Goal: Task Accomplishment & Management: Manage account settings

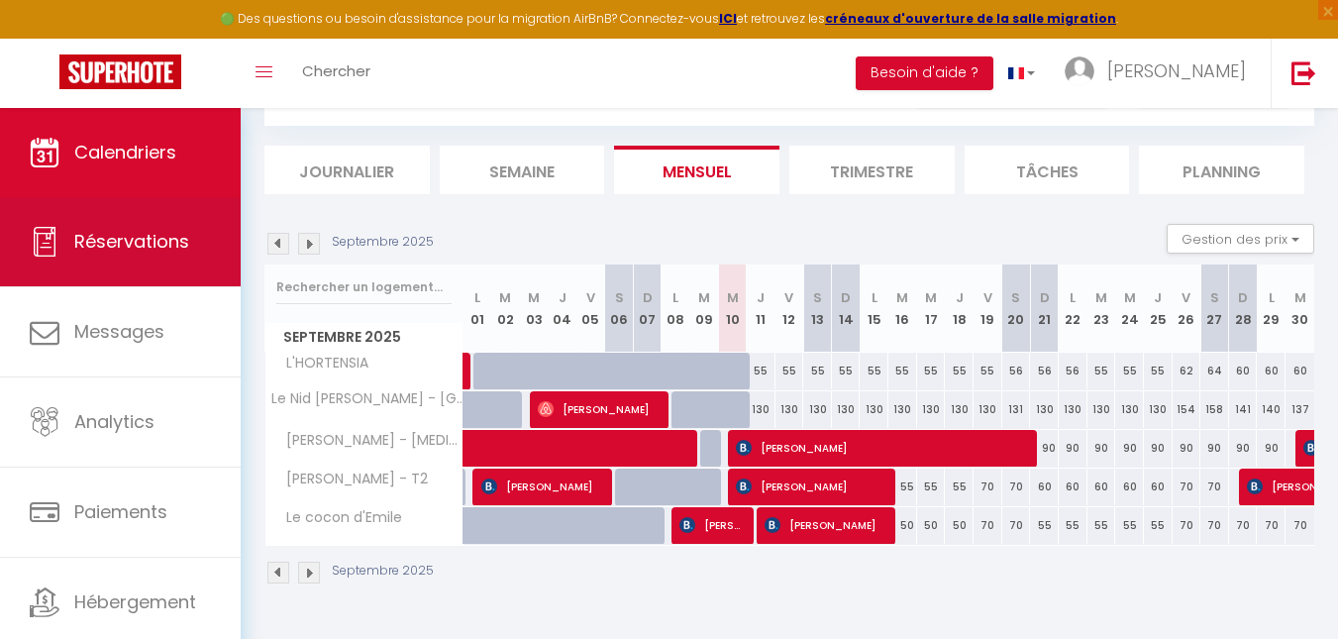
click at [134, 262] on link "Réservations" at bounding box center [120, 241] width 241 height 89
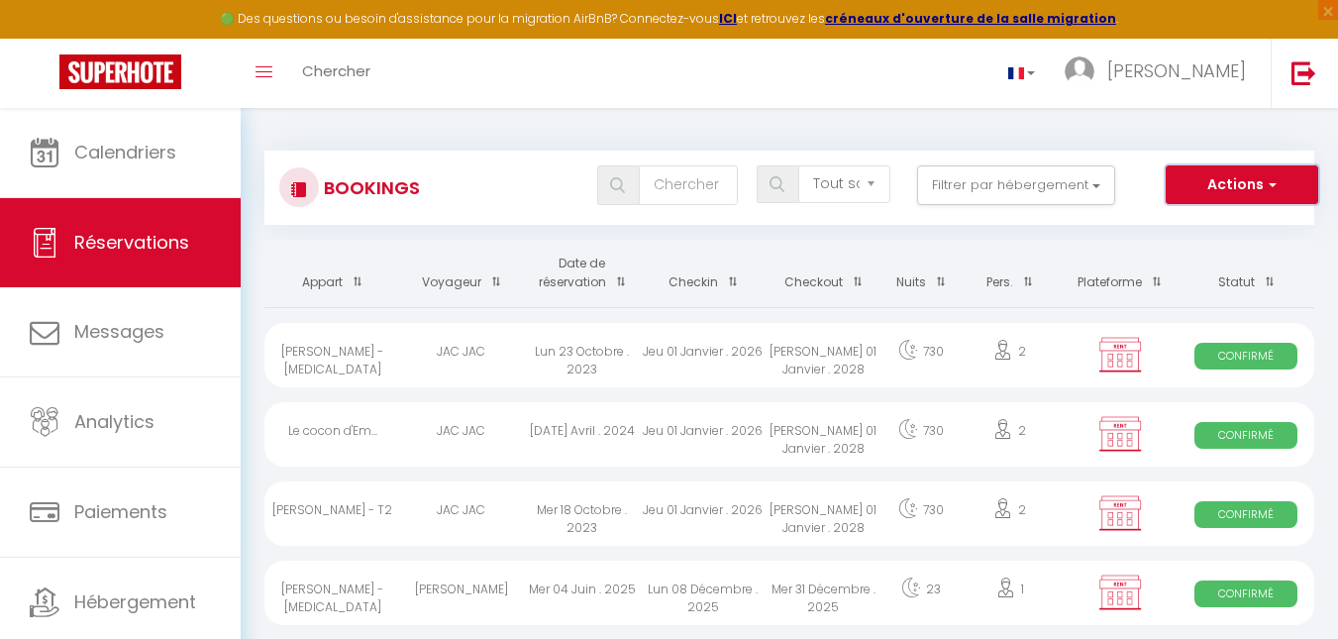
click at [1287, 179] on button "Actions" at bounding box center [1242, 185] width 153 height 40
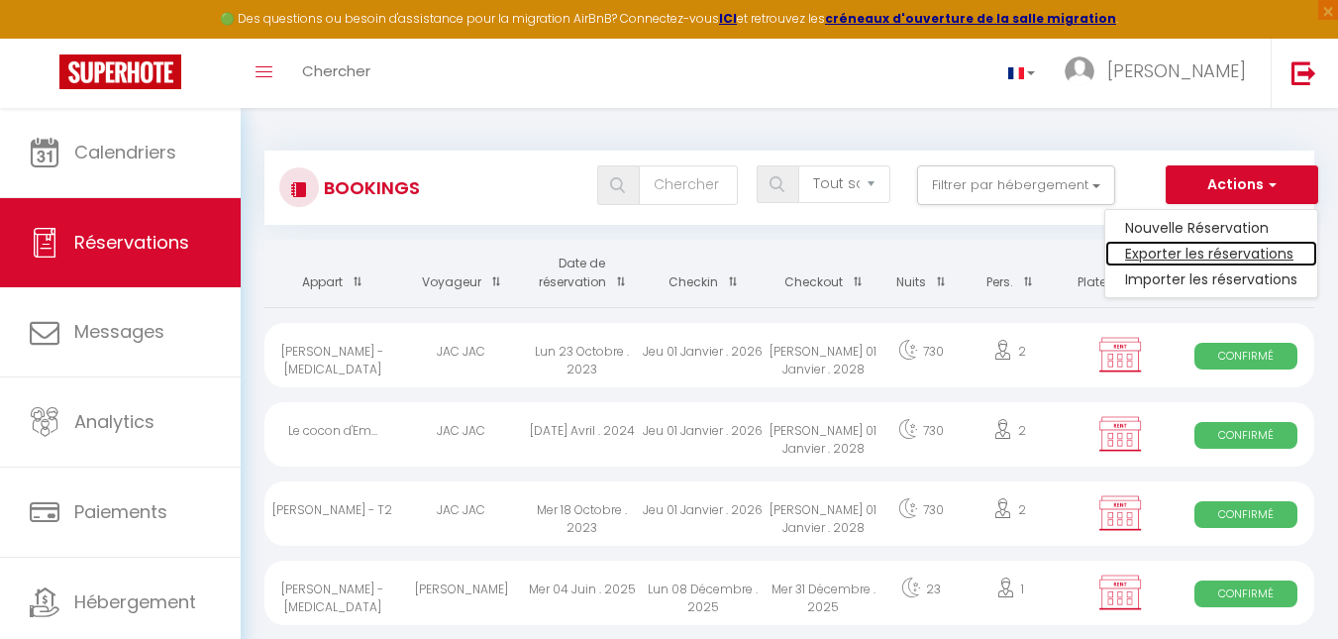
click at [1250, 256] on link "Exporter les réservations" at bounding box center [1211, 254] width 212 height 26
type input "[EMAIL_ADDRESS][DOMAIN_NAME]"
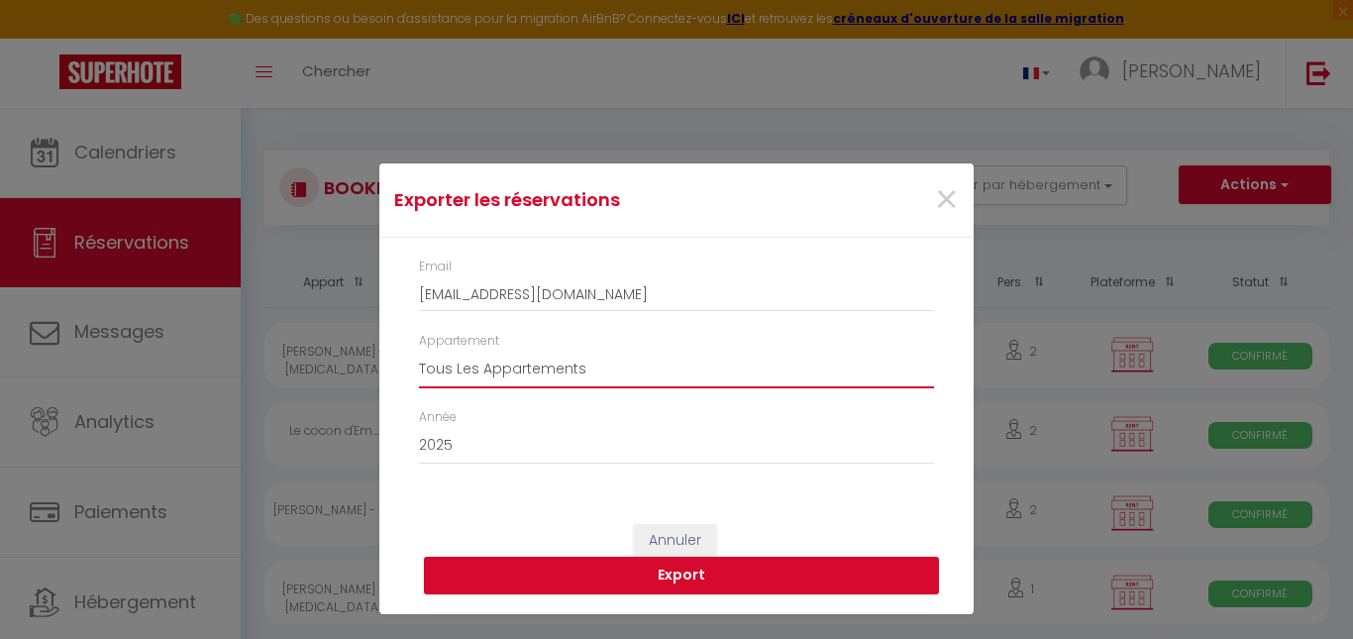
drag, startPoint x: 800, startPoint y: 368, endPoint x: 730, endPoint y: 373, distance: 70.5
click at [800, 368] on select "Tous Les Appartements L'[PERSON_NAME] Le Nid [PERSON_NAME] - Cœur de ville - Te…" at bounding box center [676, 370] width 515 height 38
click at [419, 351] on select "Tous Les Appartements L'[PERSON_NAME] Le Nid [PERSON_NAME] - Cœur de ville - Te…" at bounding box center [676, 370] width 515 height 38
click at [631, 361] on select "Tous Les Appartements L'[PERSON_NAME] Le Nid [PERSON_NAME] - Cœur de ville - Te…" at bounding box center [676, 370] width 515 height 38
select select "0"
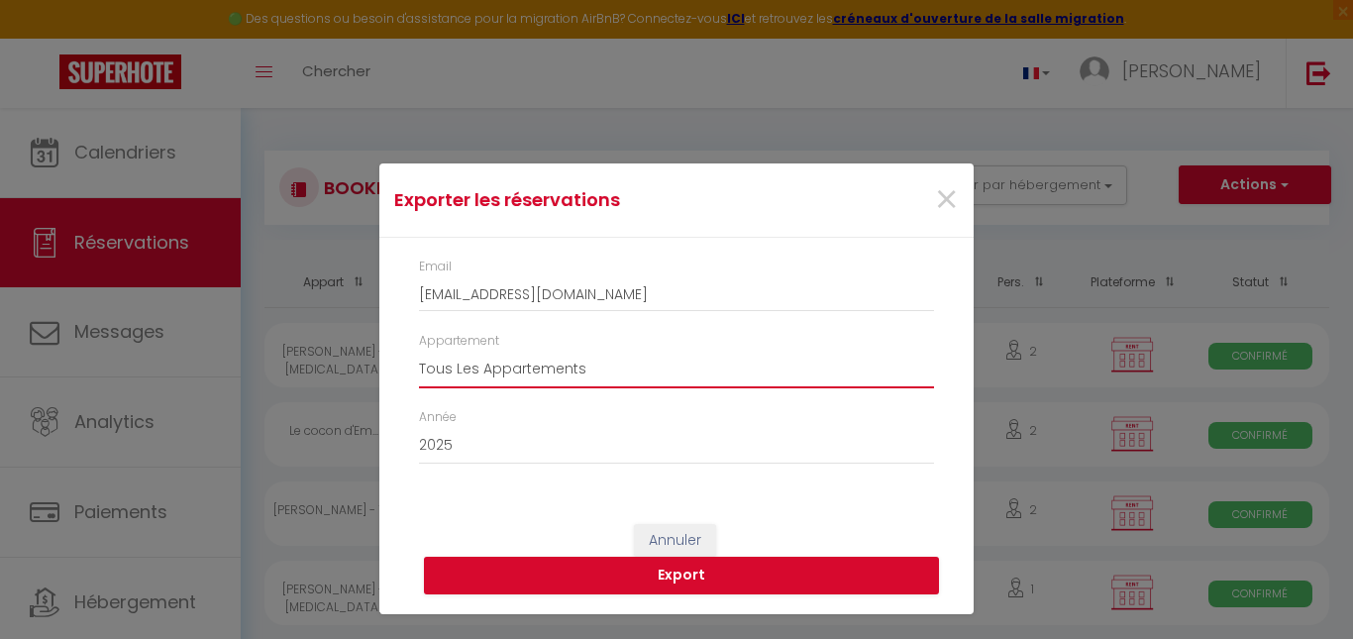
click at [419, 351] on select "Tous Les Appartements L'[PERSON_NAME] Le Nid [PERSON_NAME] - Cœur de ville - Te…" at bounding box center [676, 370] width 515 height 38
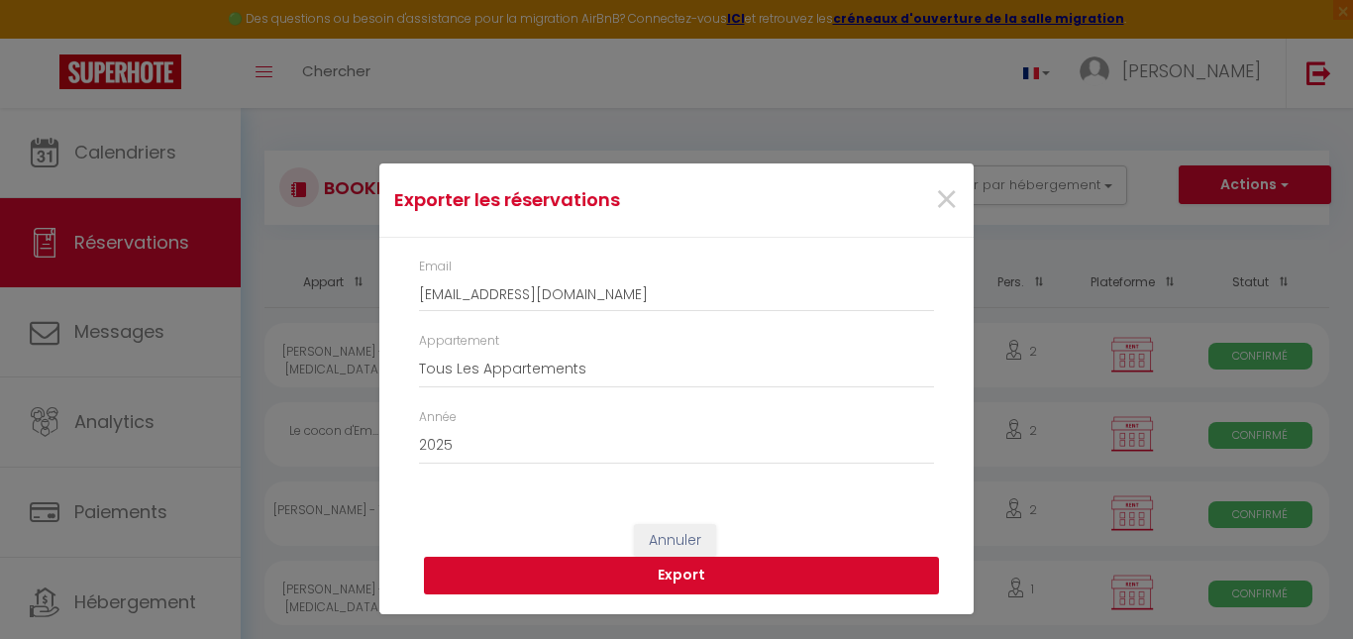
click at [732, 571] on button "Export" at bounding box center [681, 576] width 515 height 38
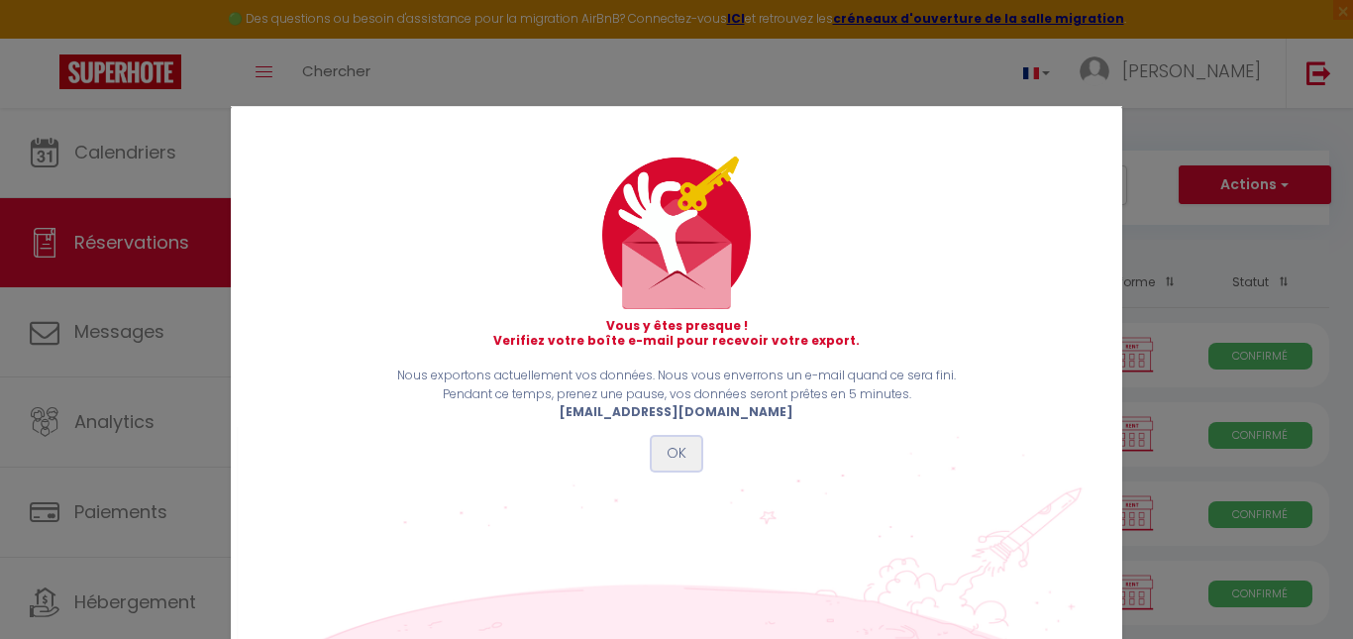
click at [670, 443] on button "OK" at bounding box center [677, 454] width 50 height 34
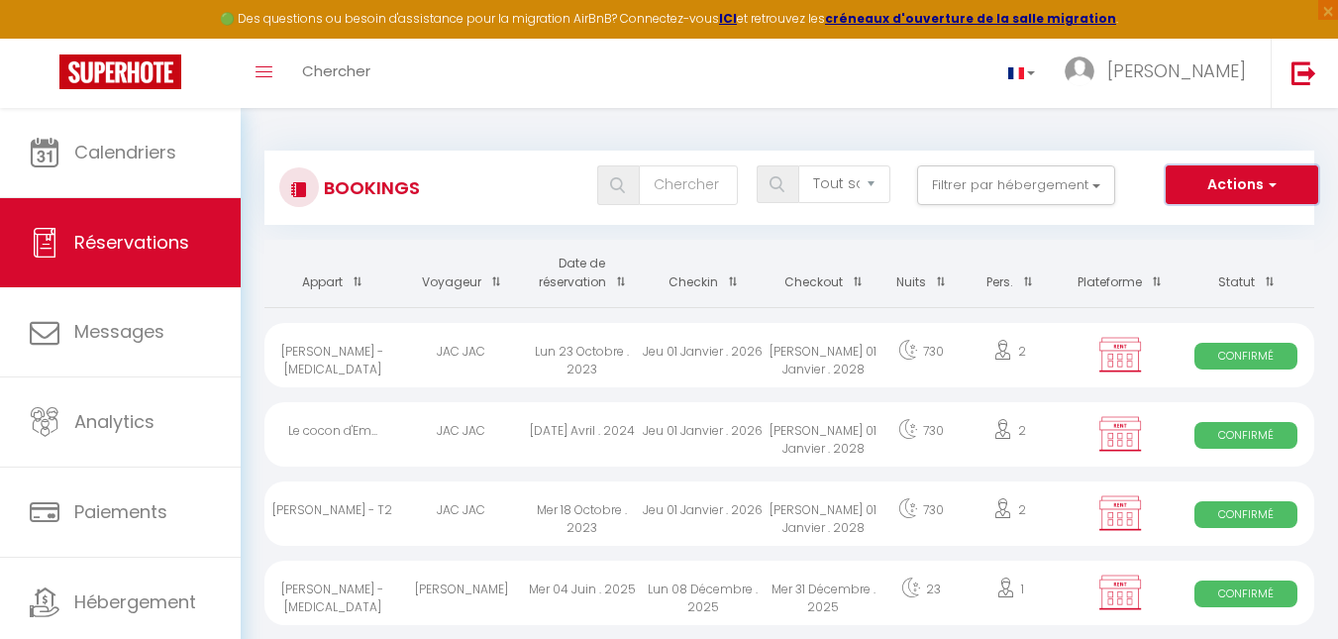
click at [1280, 194] on button "Actions" at bounding box center [1242, 185] width 153 height 40
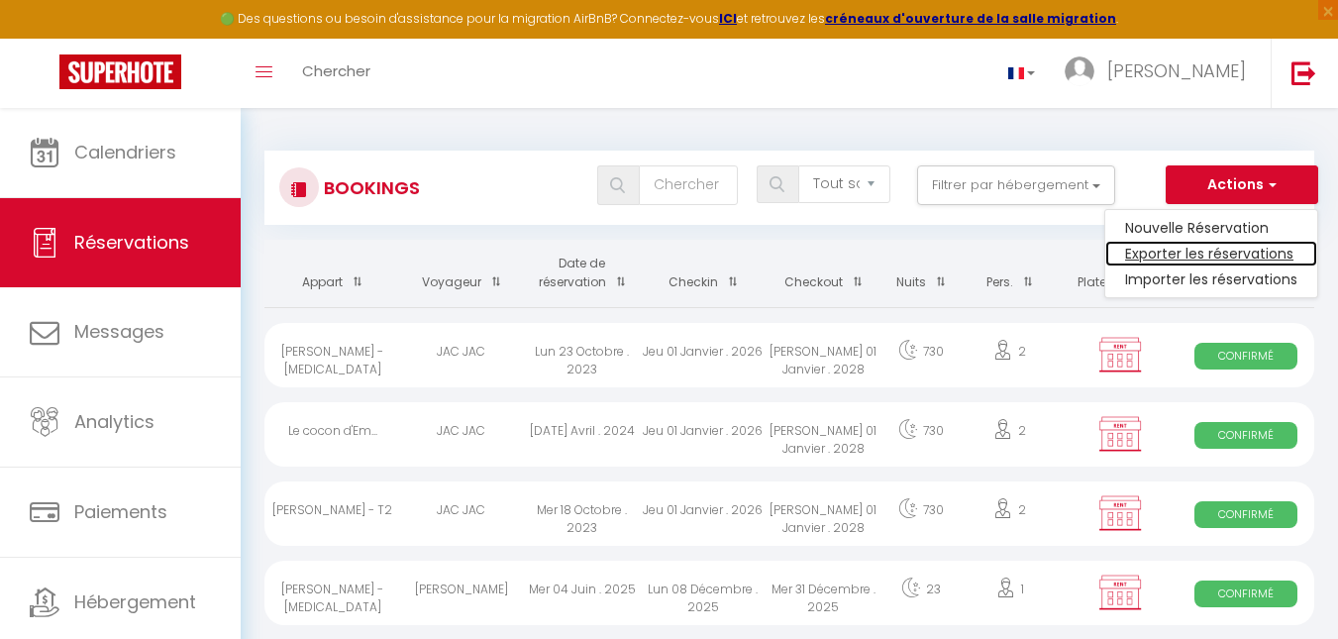
click at [1246, 255] on link "Exporter les réservations" at bounding box center [1211, 254] width 212 height 26
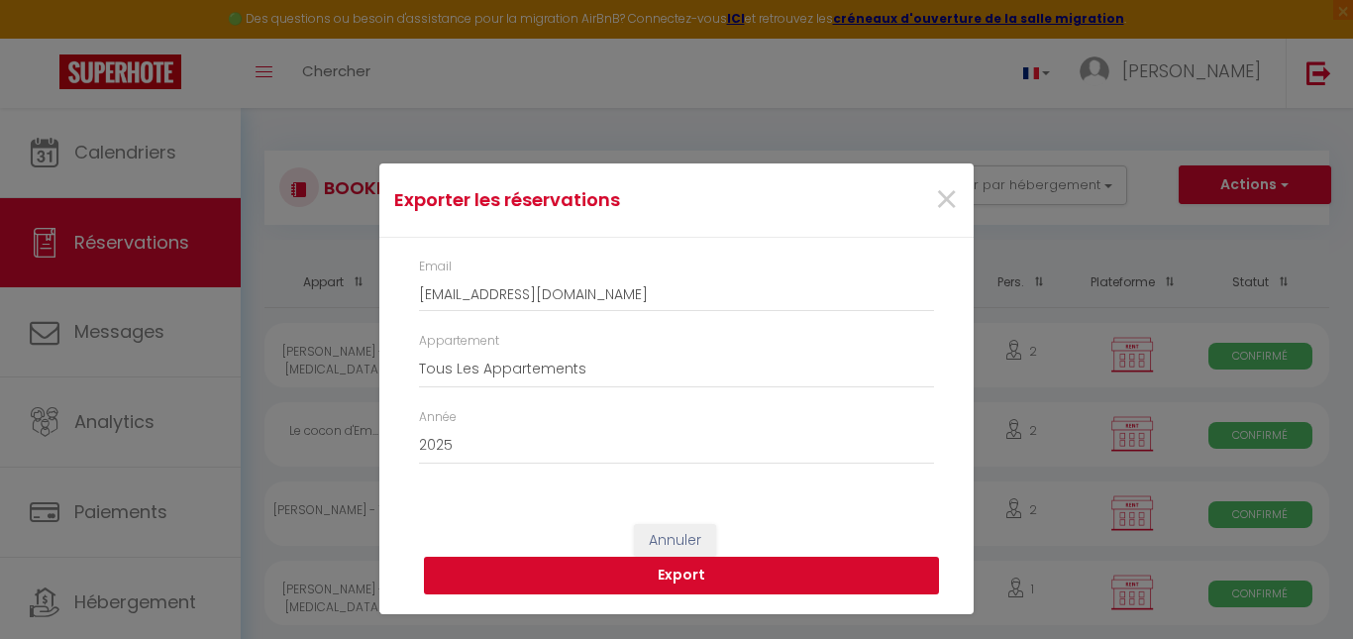
click at [760, 571] on button "Export" at bounding box center [681, 576] width 515 height 38
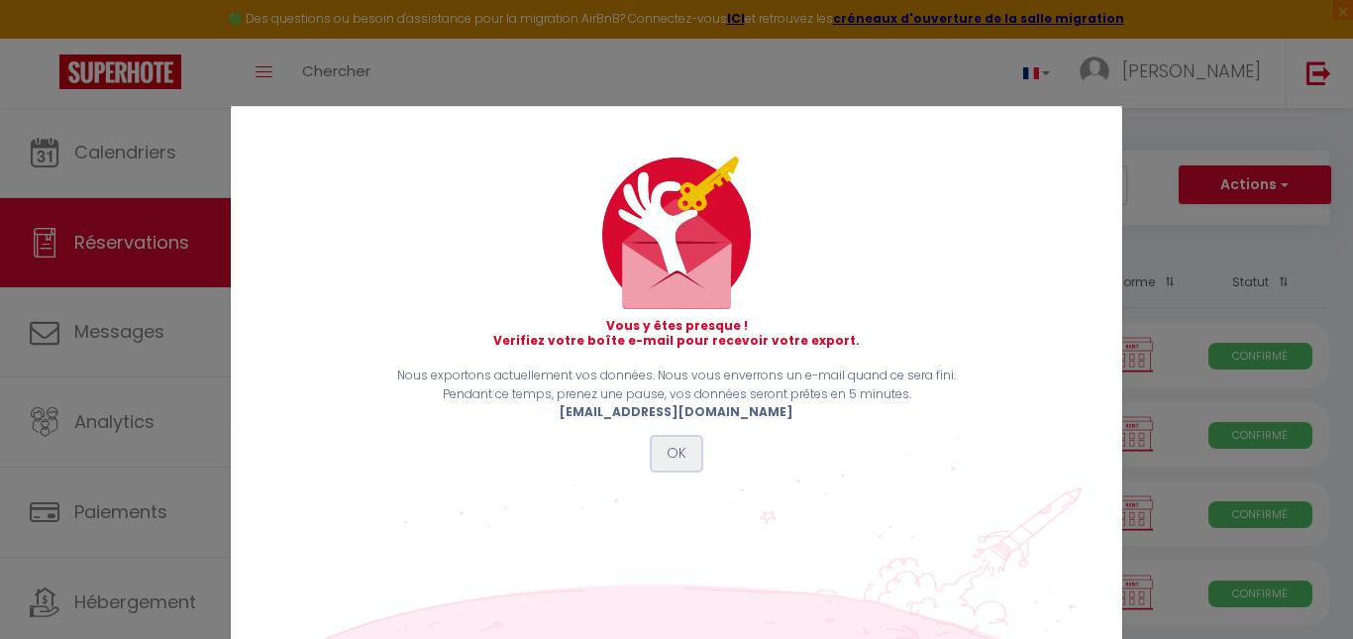
click at [672, 452] on button "OK" at bounding box center [677, 454] width 50 height 34
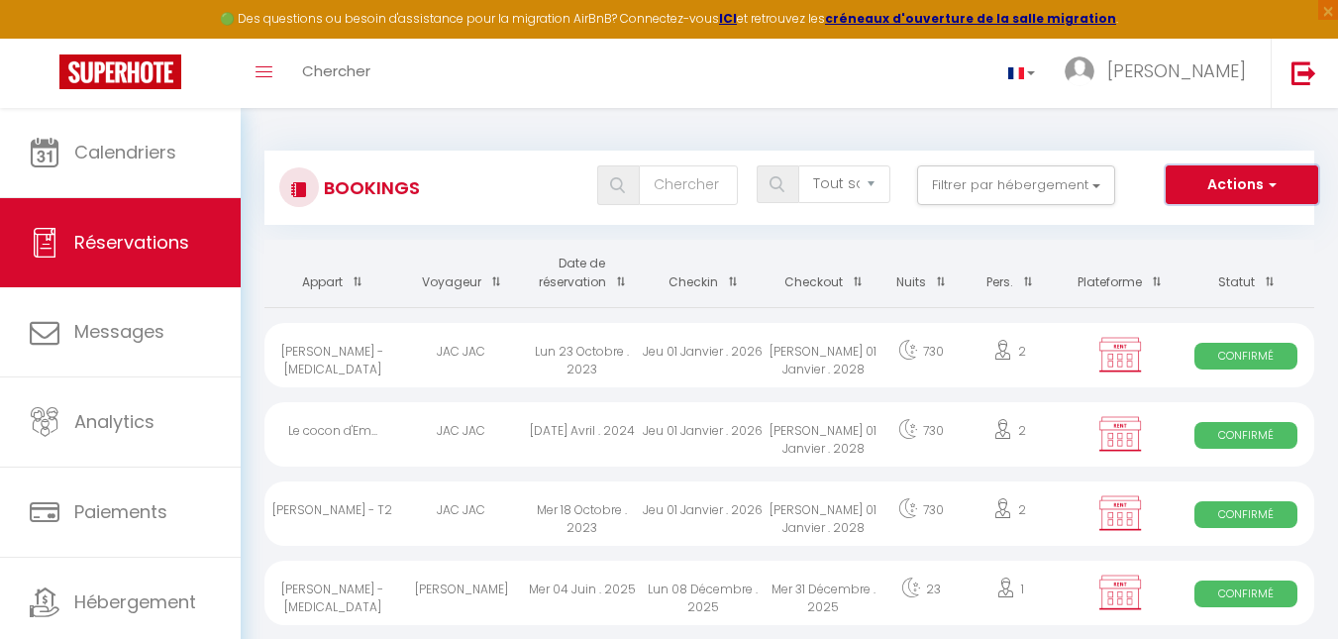
click at [1289, 186] on button "Actions" at bounding box center [1242, 185] width 153 height 40
click at [868, 189] on select "Tous les statuts Annulé Confirmé Non Confirmé Tout sauf annulé No Show Request" at bounding box center [844, 184] width 92 height 38
select select "all"
click at [799, 165] on select "Tous les statuts Annulé Confirmé Non Confirmé Tout sauf annulé No Show Request" at bounding box center [844, 184] width 92 height 38
click at [873, 182] on select "Tous les statuts Annulé Confirmé Non Confirmé Tout sauf annulé No Show Request" at bounding box center [844, 184] width 92 height 38
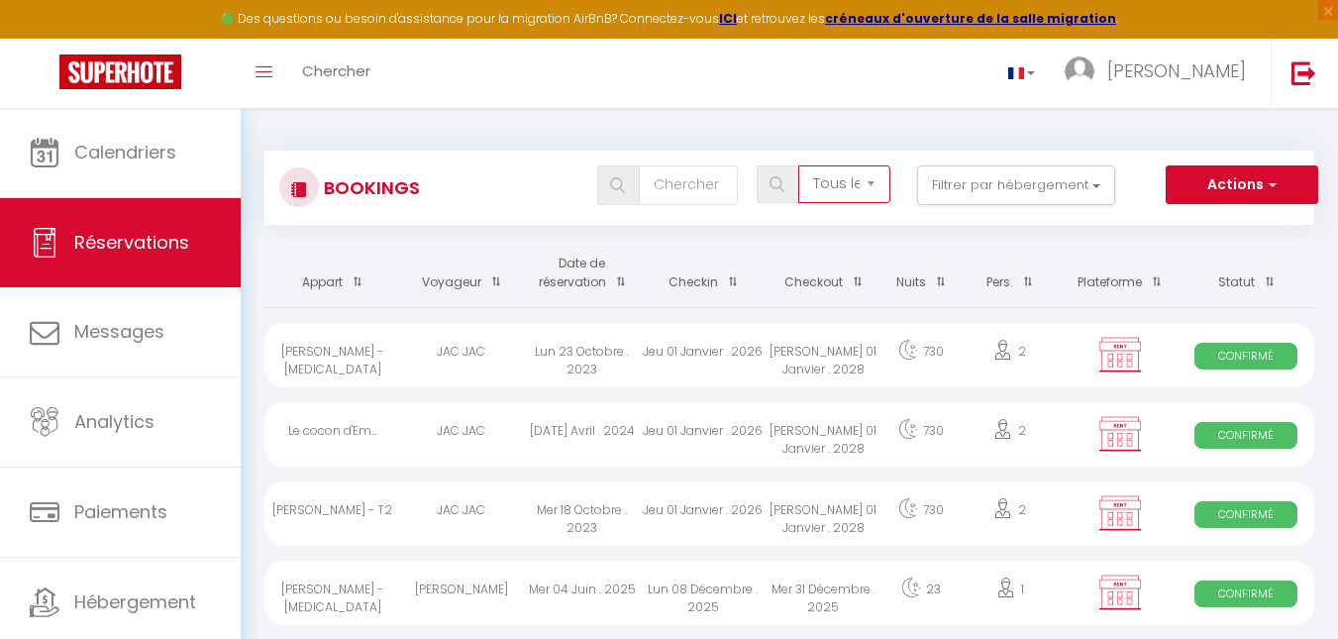
click at [799, 165] on select "Tous les statuts Annulé Confirmé Non Confirmé Tout sauf annulé No Show Request" at bounding box center [844, 184] width 92 height 38
click at [1097, 189] on button "Filtrer par hébergement" at bounding box center [1016, 185] width 198 height 40
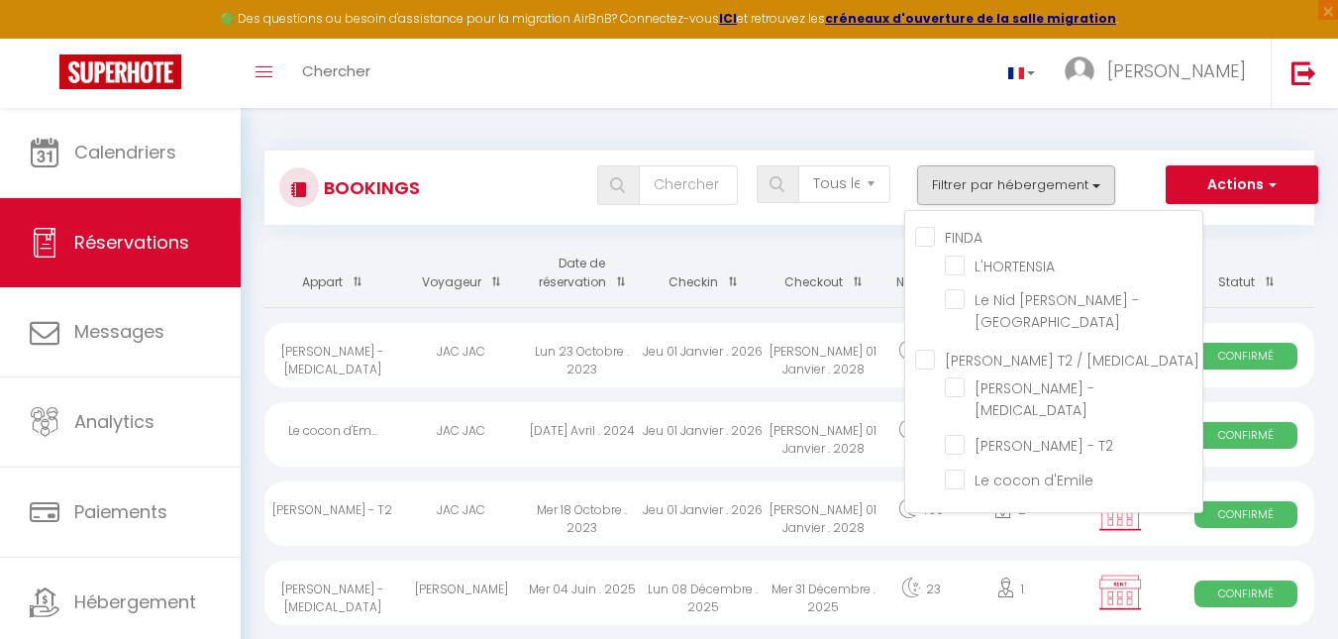
click at [927, 239] on input "FINDA" at bounding box center [1058, 236] width 287 height 20
checkbox input "true"
checkbox input "false"
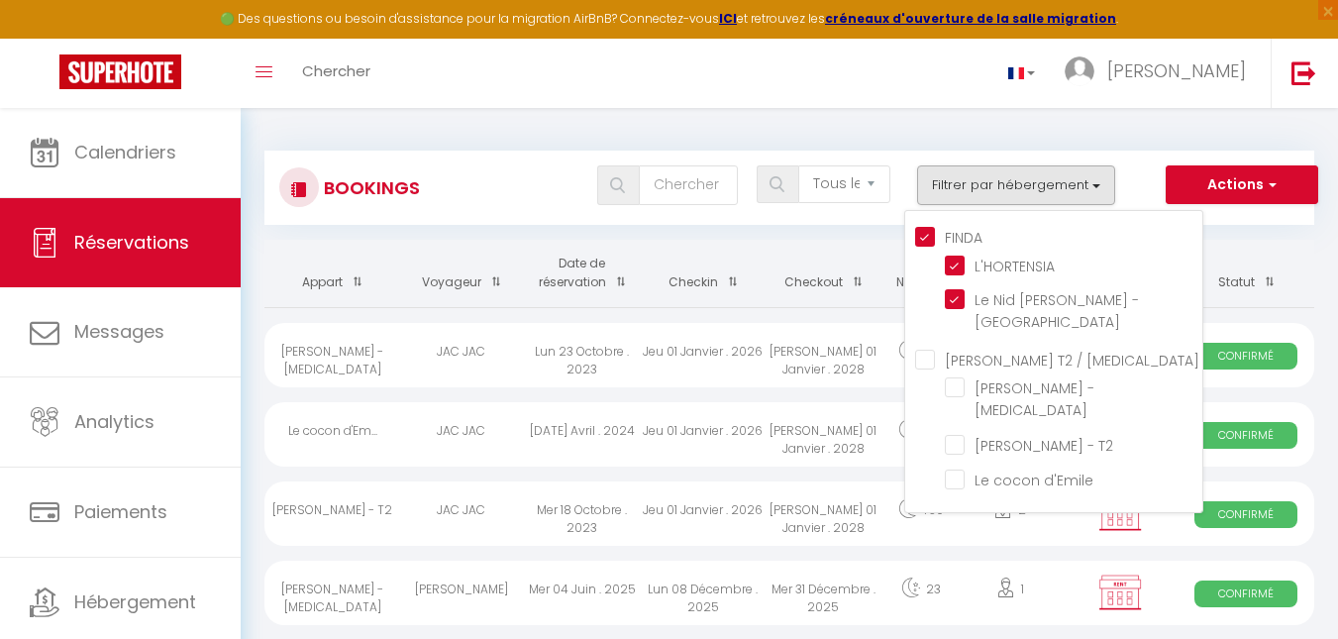
checkbox input "false"
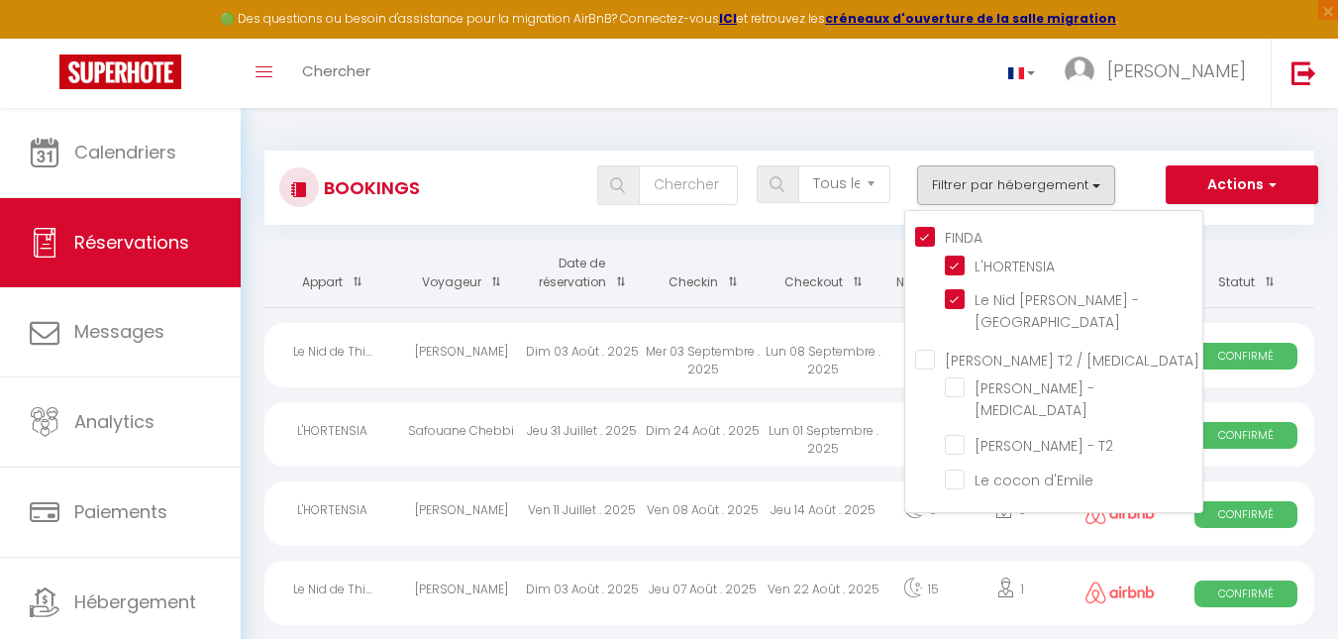
click at [925, 358] on T3 "[PERSON_NAME] T2 / [MEDICAL_DATA]" at bounding box center [1058, 359] width 287 height 20
checkbox T3 "true"
checkbox input "true"
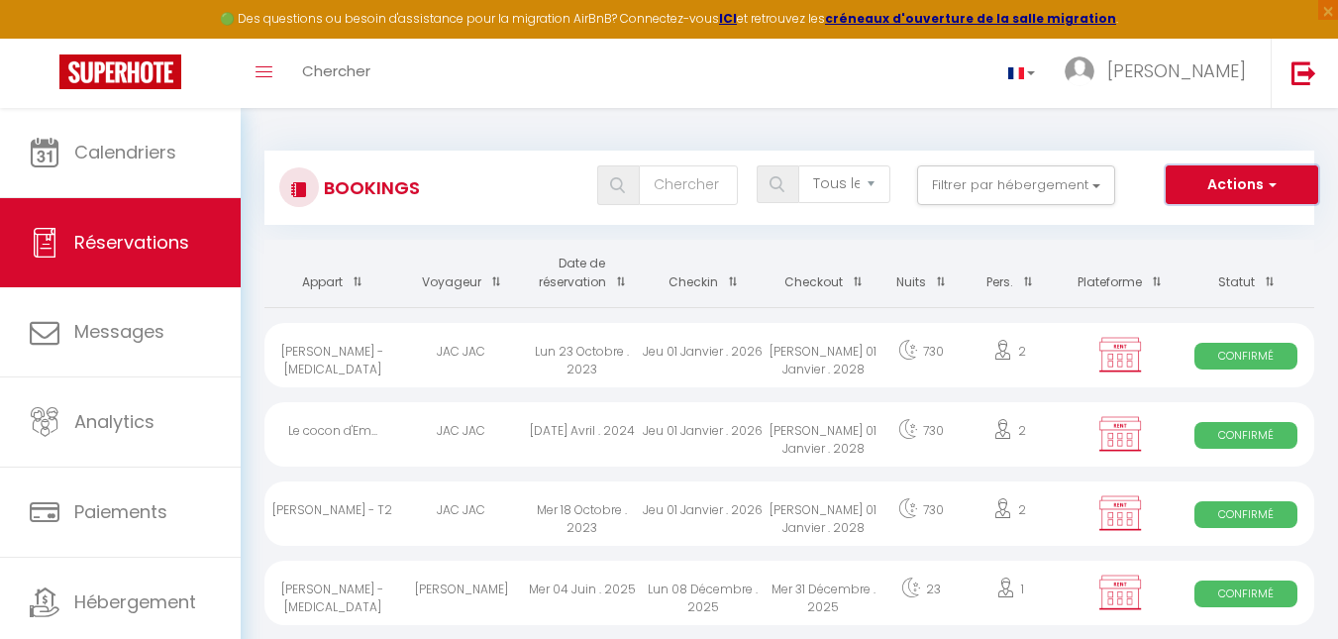
click at [1276, 185] on span "button" at bounding box center [1270, 184] width 12 height 20
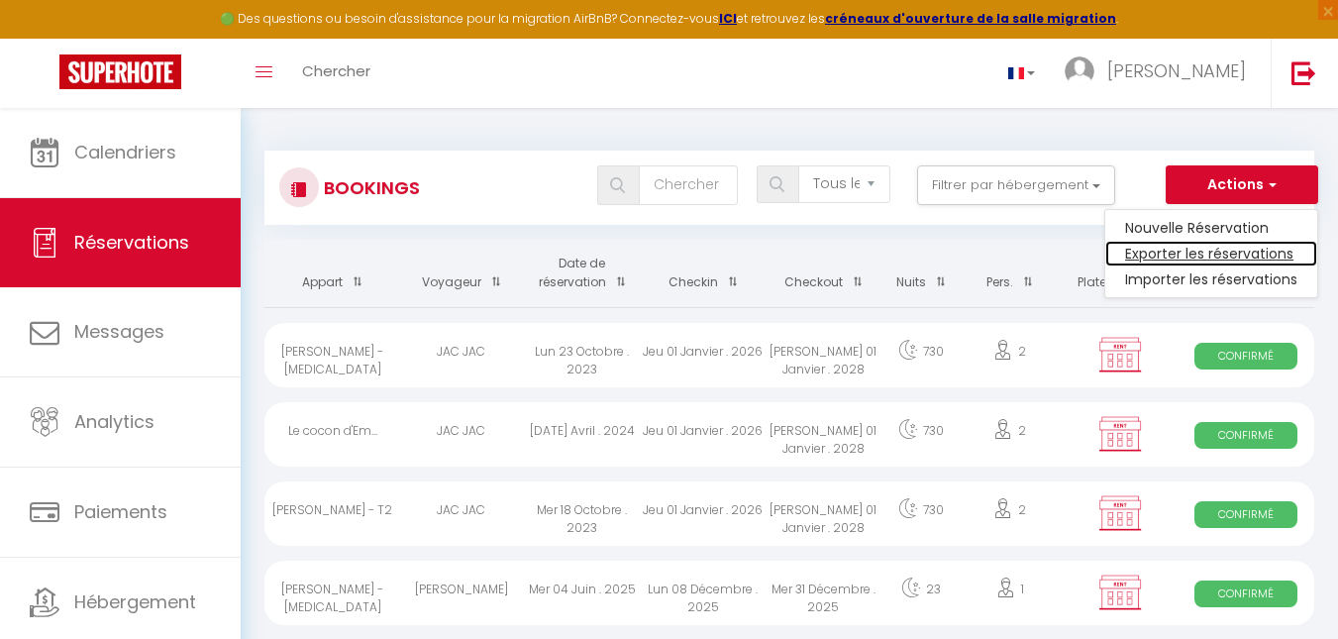
click at [1250, 254] on link "Exporter les réservations" at bounding box center [1211, 254] width 212 height 26
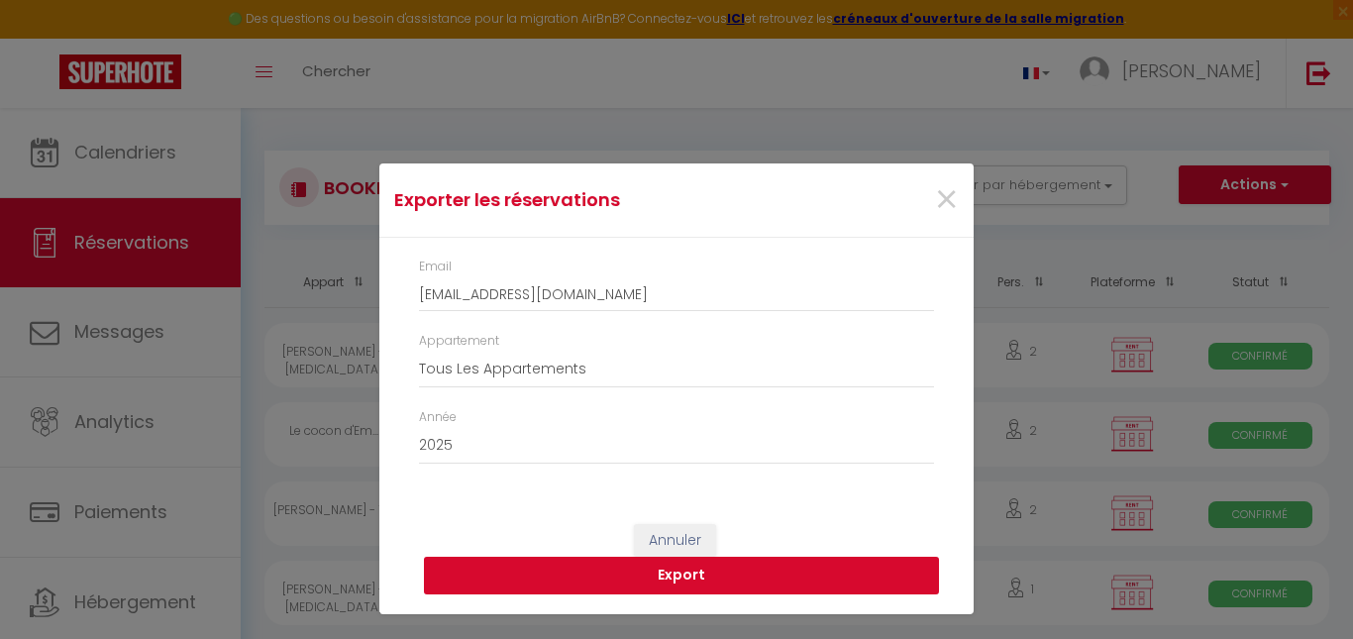
click at [751, 571] on button "Export" at bounding box center [681, 576] width 515 height 38
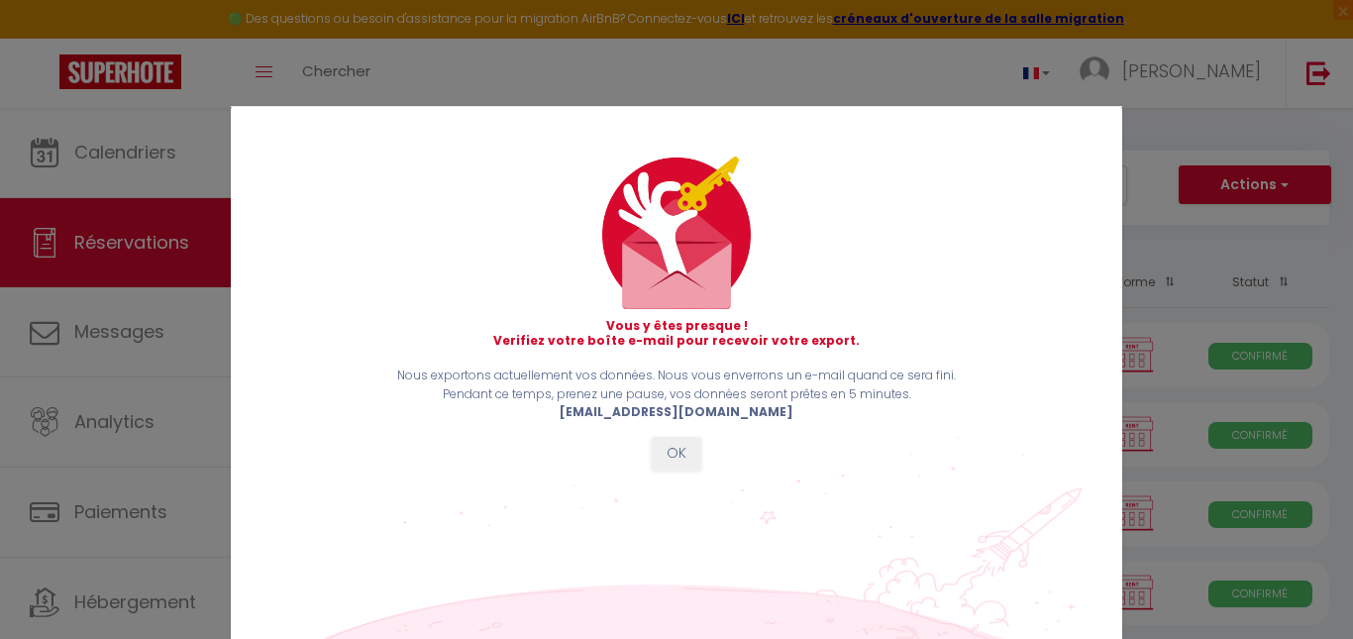
click at [581, 41] on div "Vous y êtes presque ! Verifiez votre boîte e-mail pour recevoir votre export. N…" at bounding box center [676, 319] width 891 height 639
click at [667, 461] on button "OK" at bounding box center [677, 454] width 50 height 34
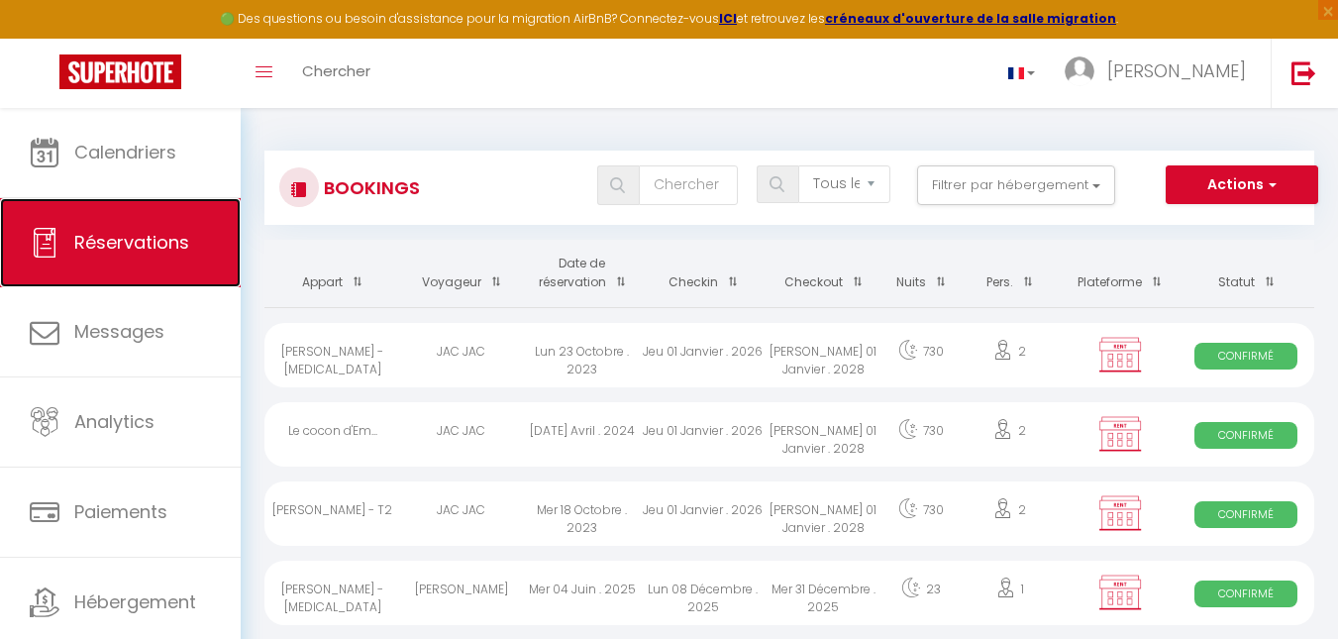
click at [161, 258] on link "Réservations" at bounding box center [120, 242] width 241 height 89
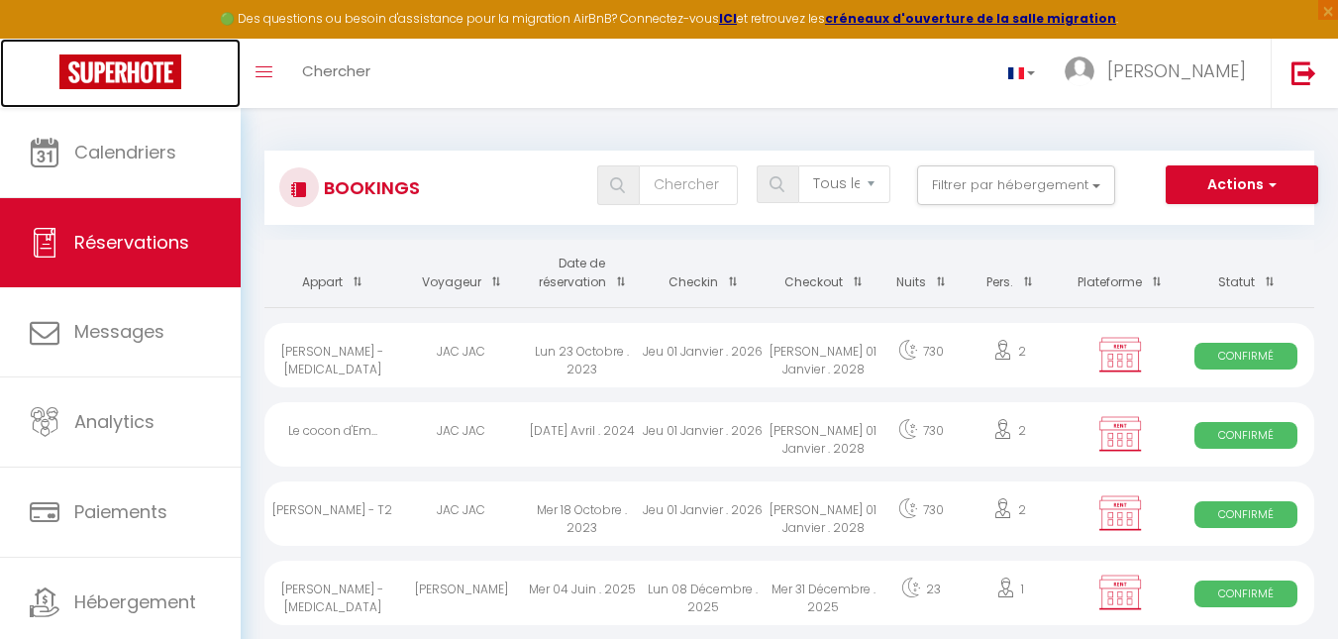
click at [157, 68] on img at bounding box center [120, 71] width 122 height 35
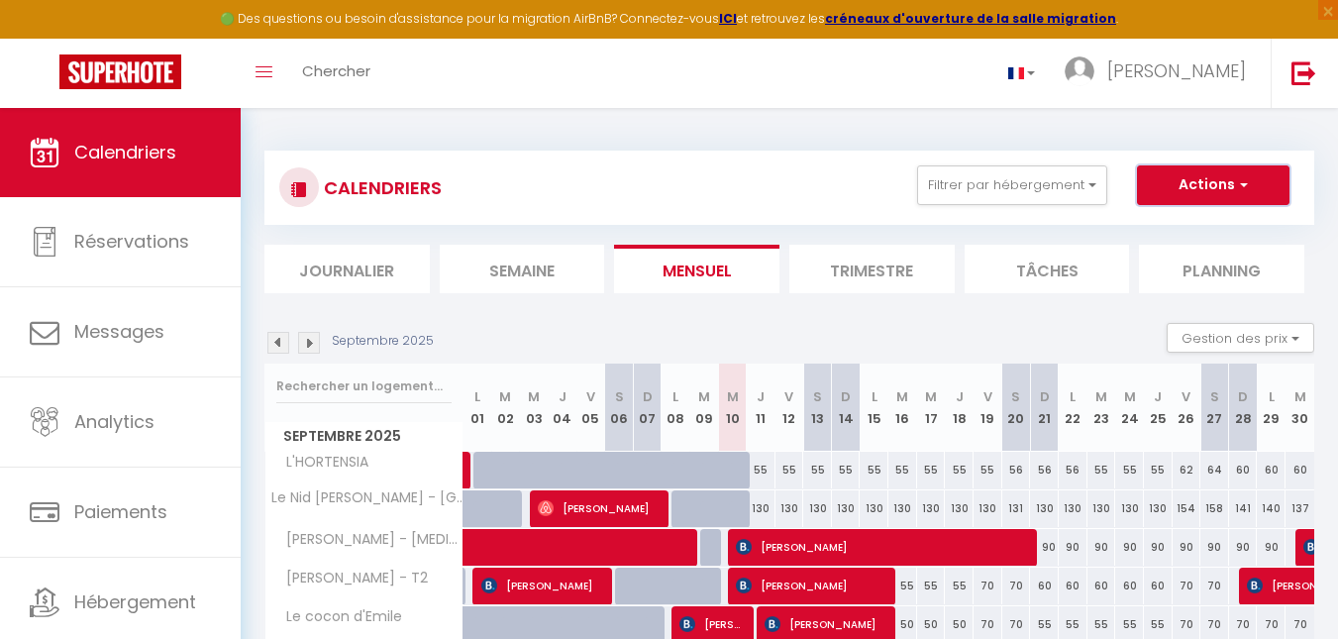
click at [1250, 189] on button "Actions" at bounding box center [1213, 185] width 153 height 40
click at [394, 263] on li "Journalier" at bounding box center [346, 269] width 165 height 49
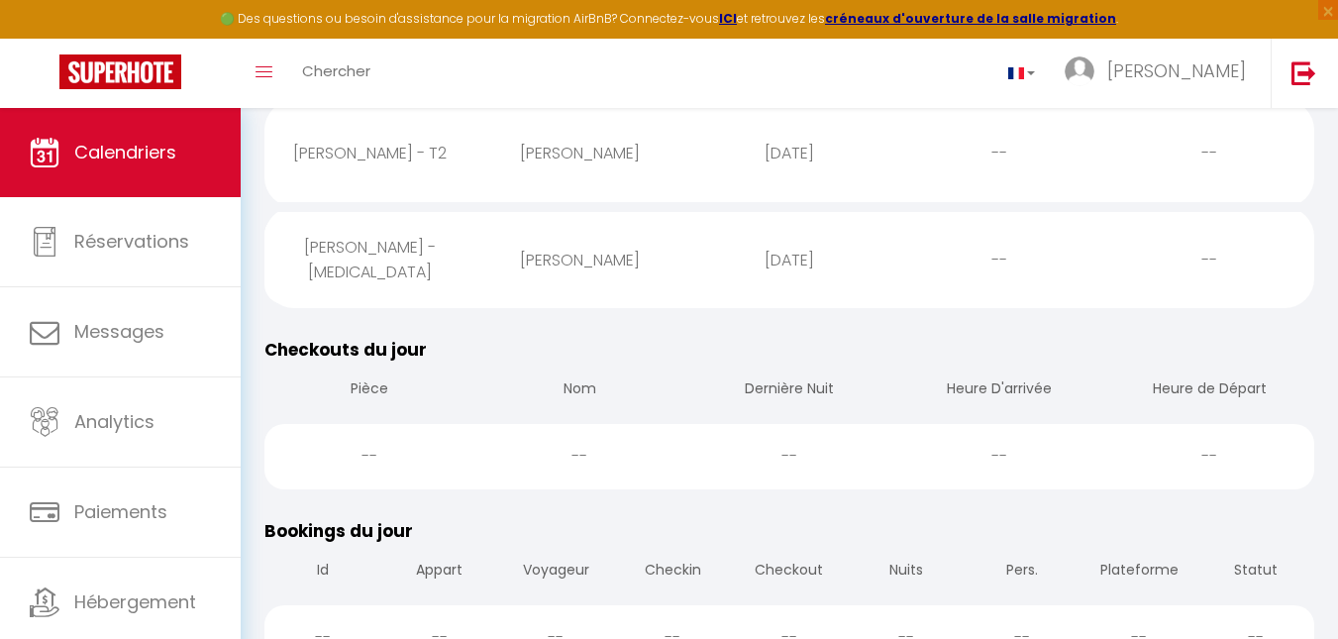
scroll to position [99, 0]
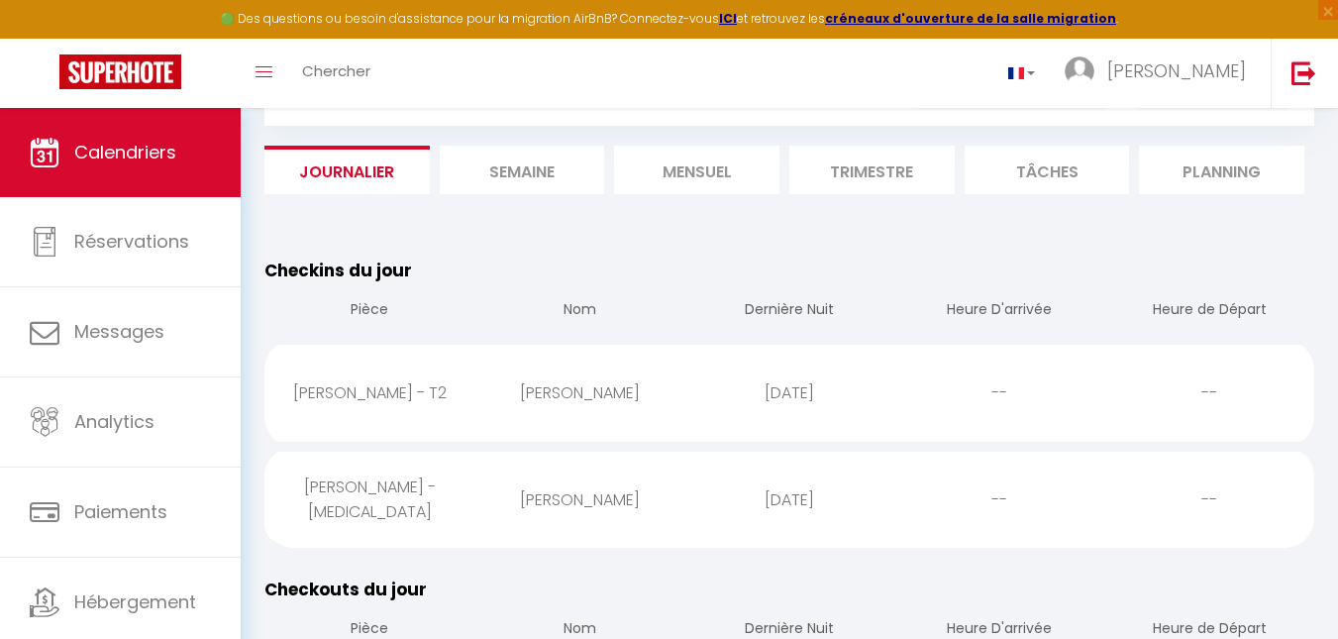
click at [1207, 179] on li "Planning" at bounding box center [1221, 170] width 165 height 49
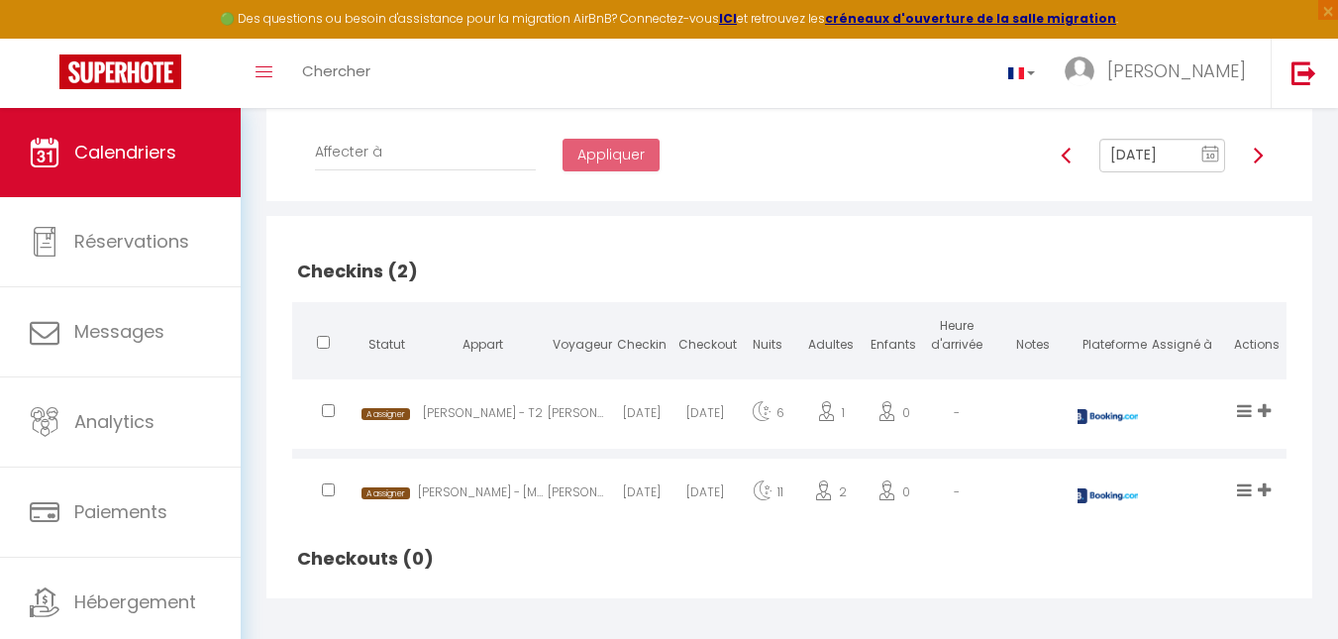
scroll to position [359, 0]
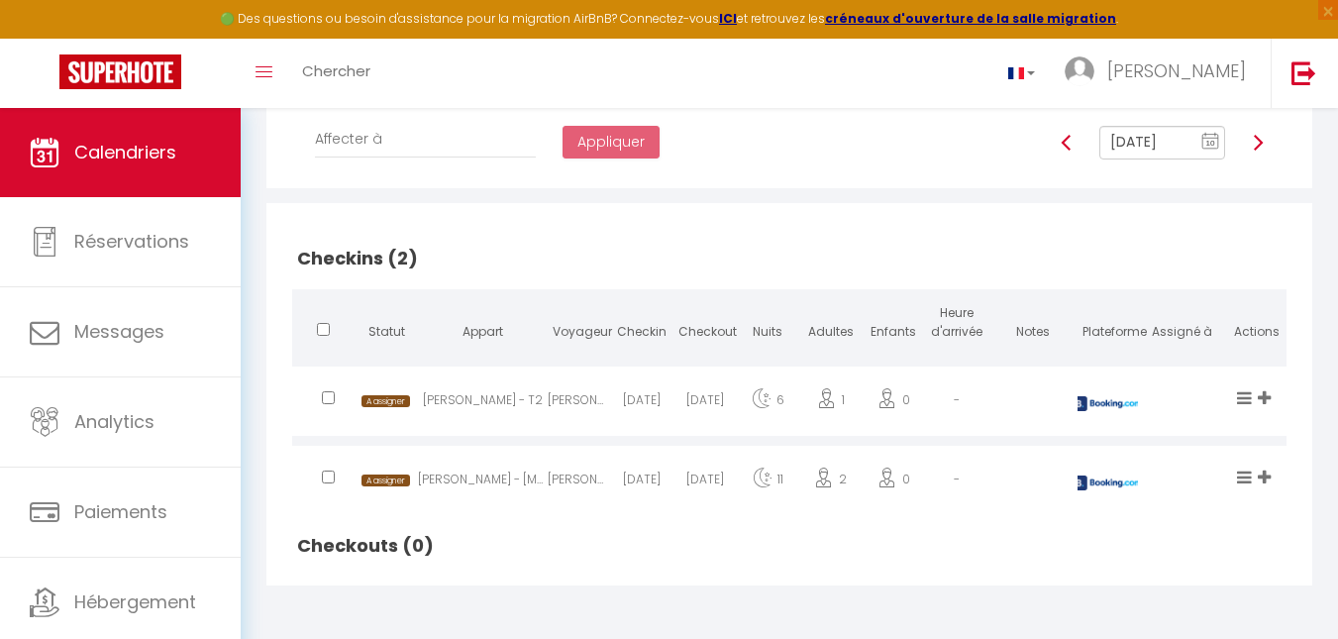
click at [1267, 393] on icon at bounding box center [1264, 397] width 13 height 17
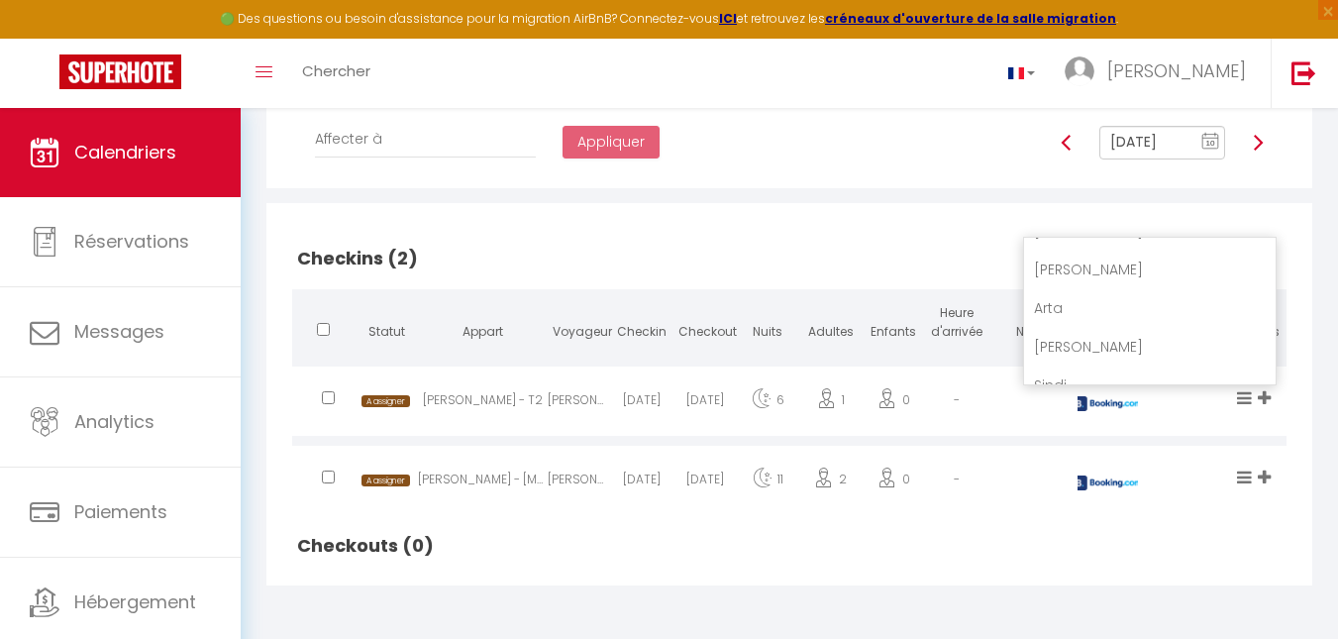
scroll to position [495, 0]
click at [1179, 262] on li "Arta" at bounding box center [1150, 264] width 252 height 38
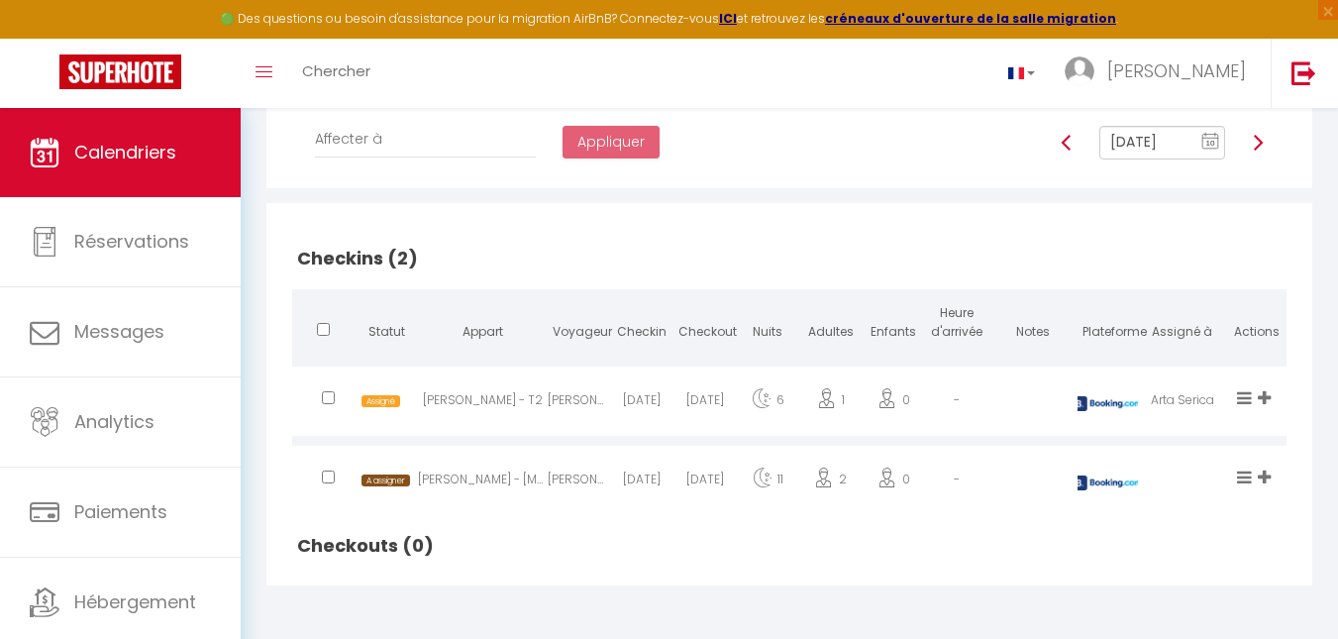
click at [1267, 472] on icon at bounding box center [1264, 476] width 13 height 17
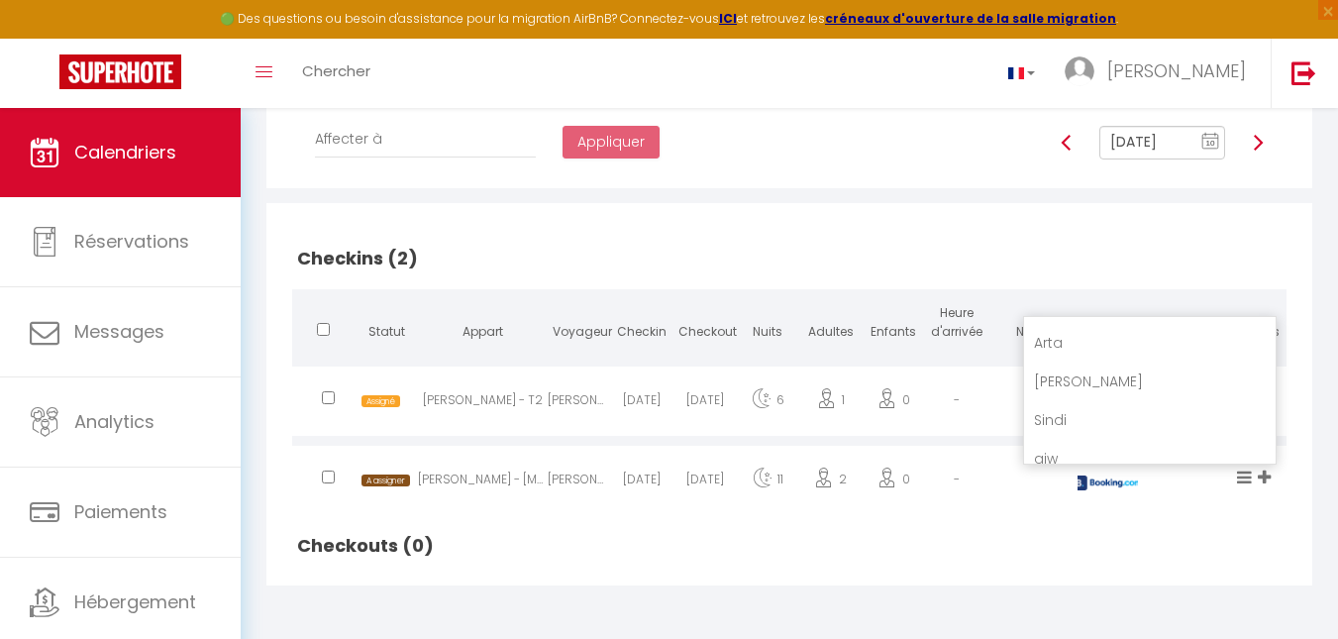
click at [1173, 421] on li "Sindi" at bounding box center [1150, 420] width 252 height 38
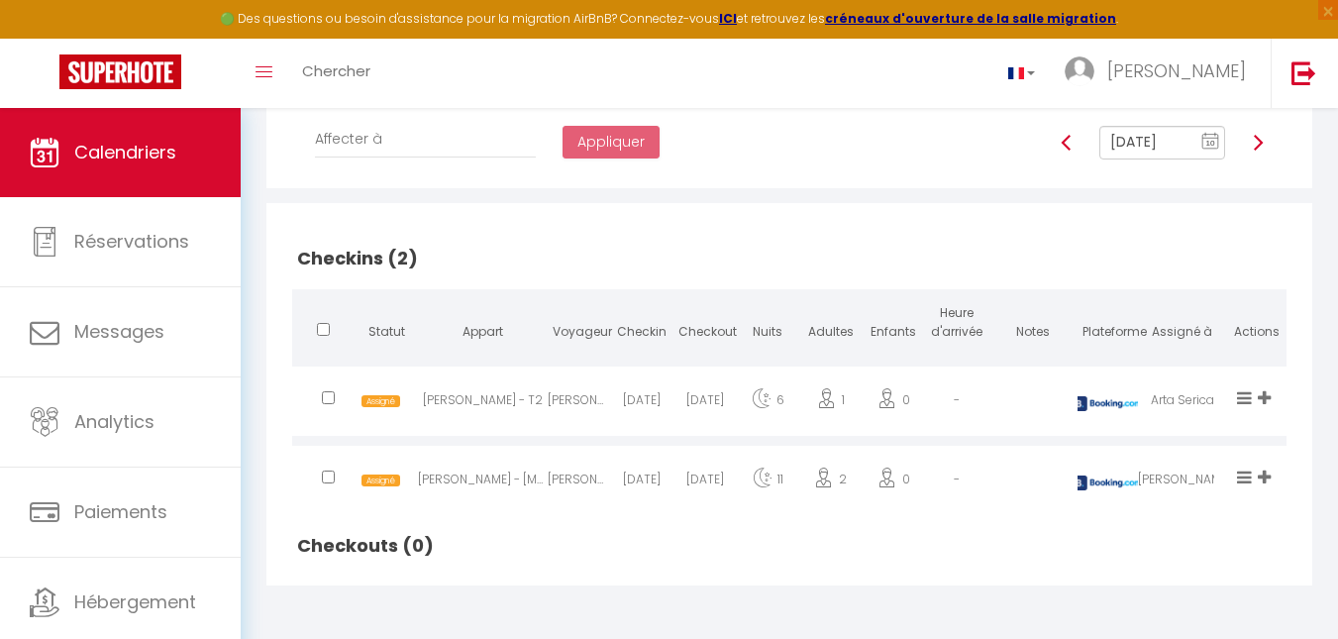
click at [1265, 393] on icon at bounding box center [1264, 397] width 13 height 17
click at [1196, 369] on li "Sindi" at bounding box center [1150, 379] width 252 height 38
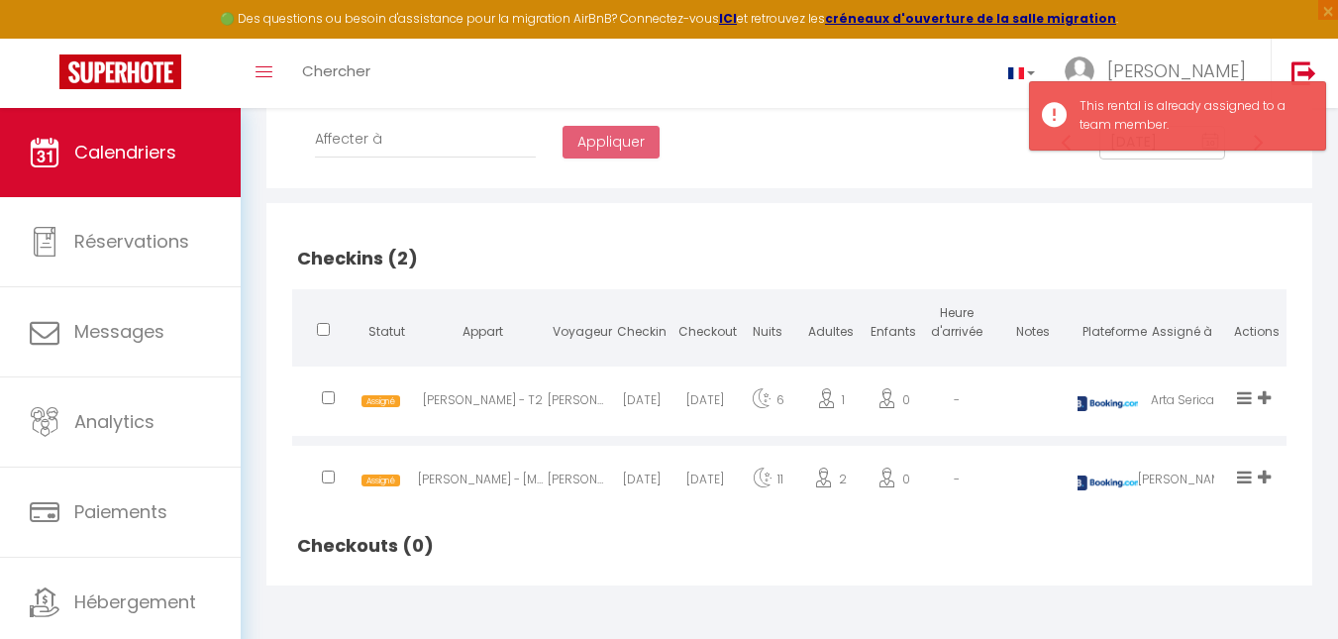
click at [1186, 399] on div "Arta Serica" at bounding box center [1182, 403] width 89 height 64
select select "0"
select select "1"
select select
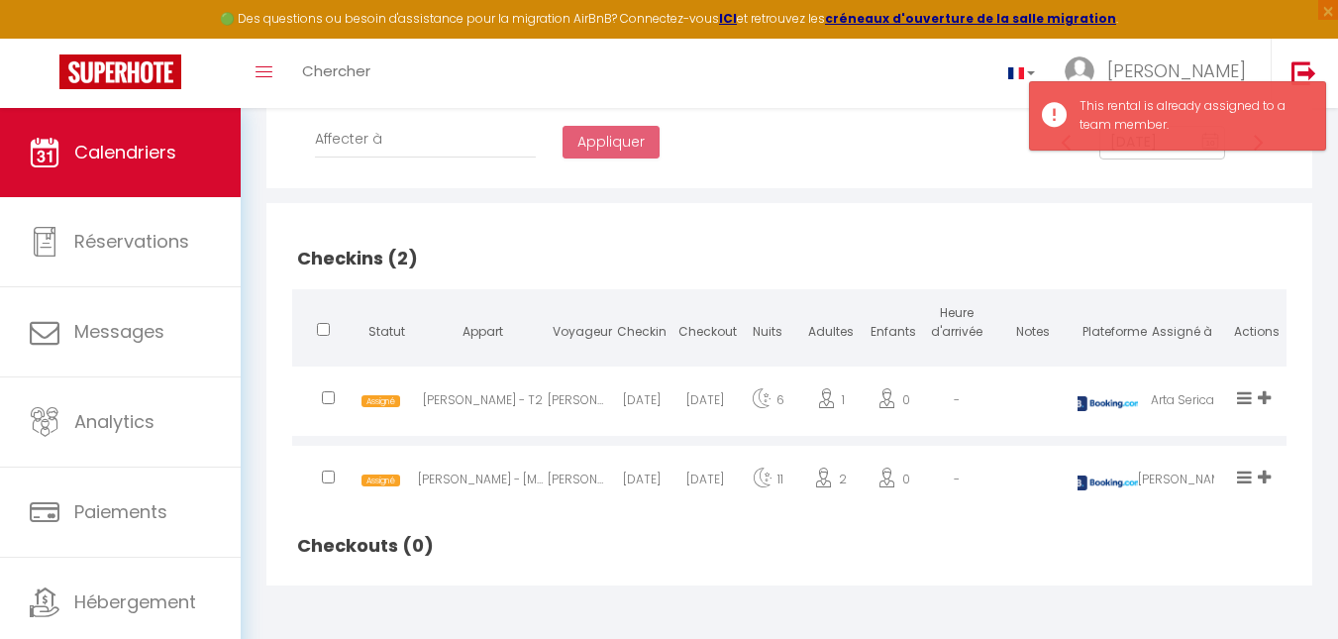
select select
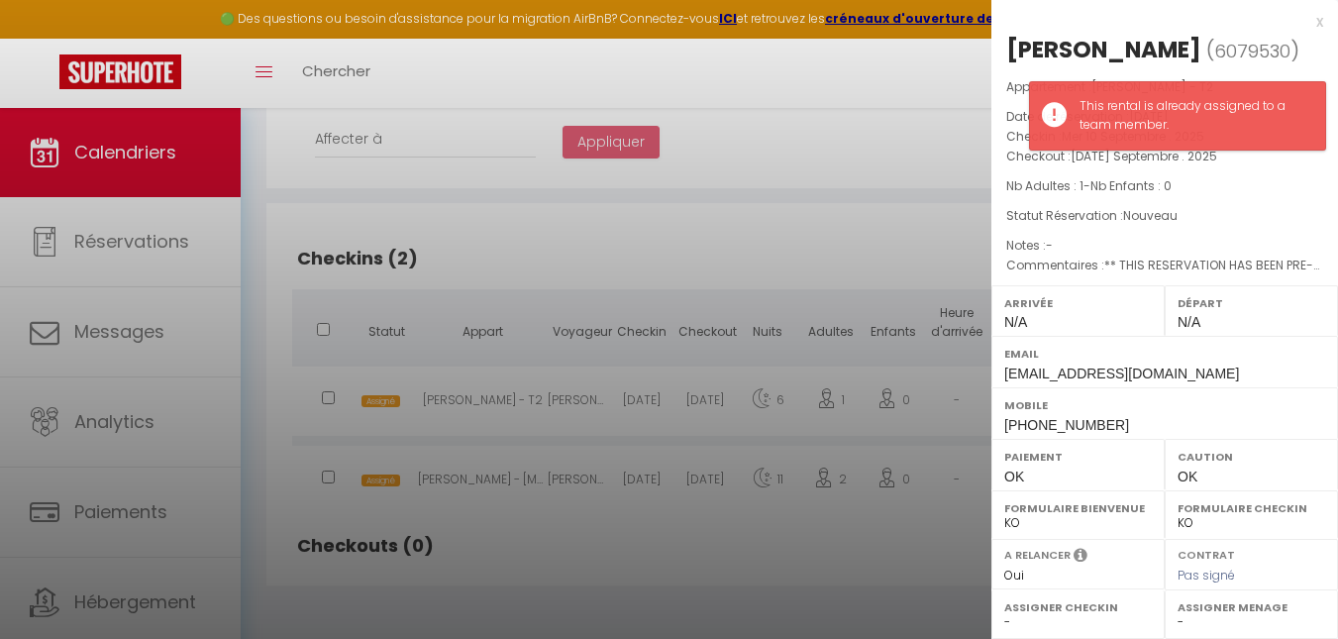
select select "12487"
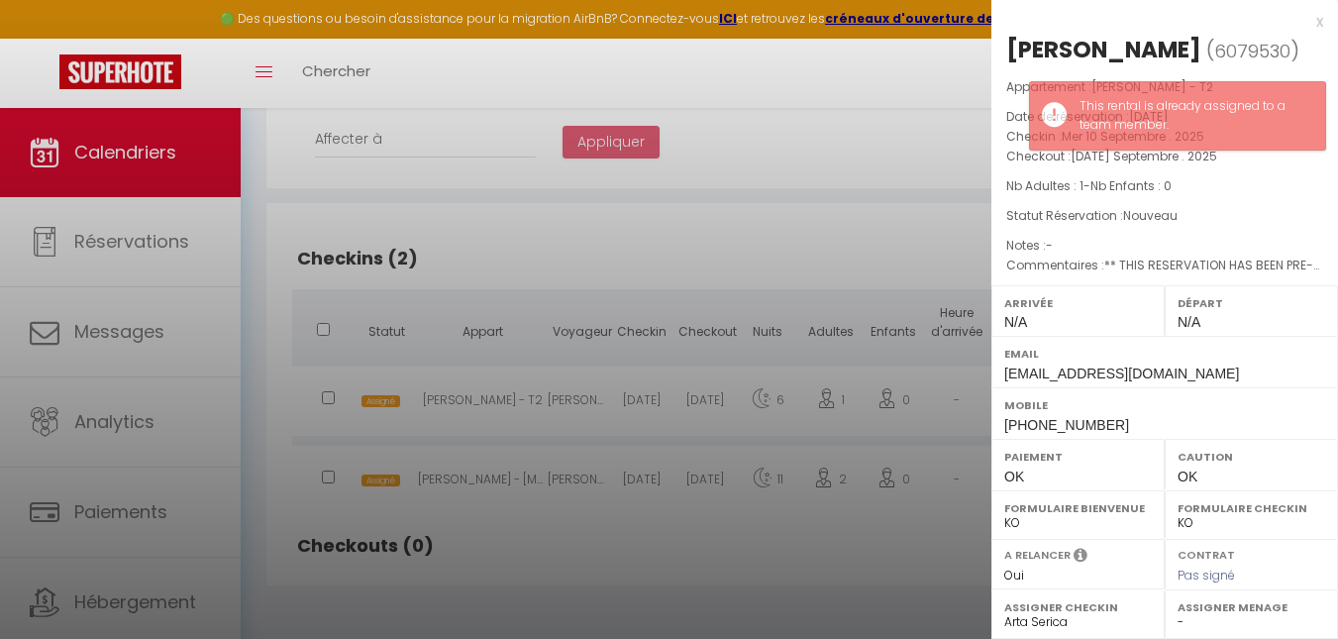
click at [879, 520] on div at bounding box center [669, 319] width 1338 height 639
